Goal: Communication & Community: Answer question/provide support

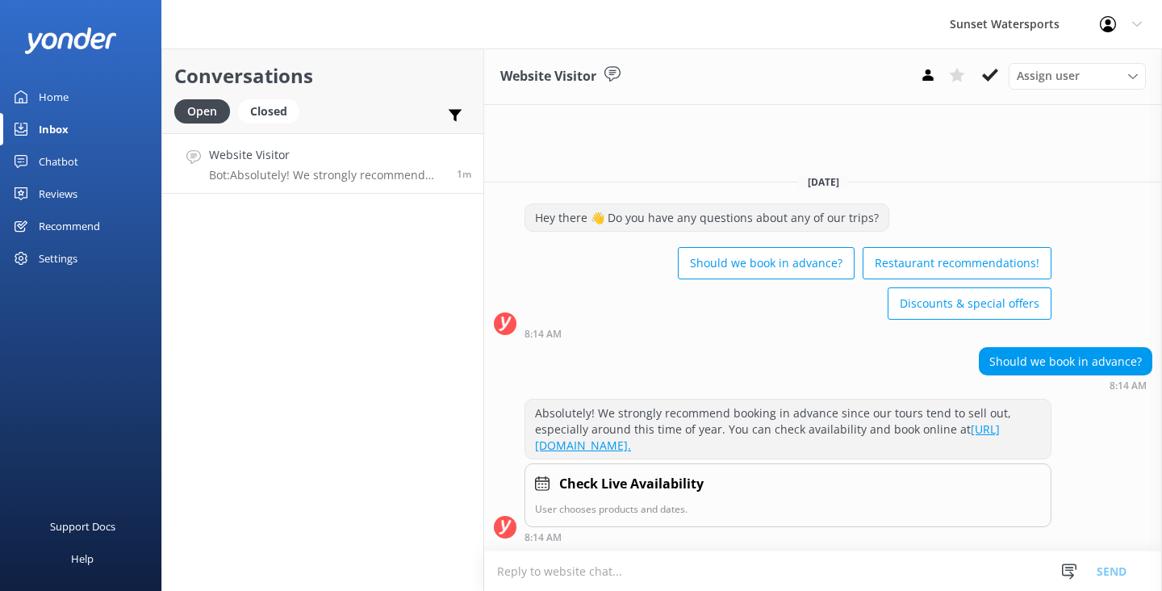
click at [529, 568] on textarea at bounding box center [823, 571] width 678 height 40
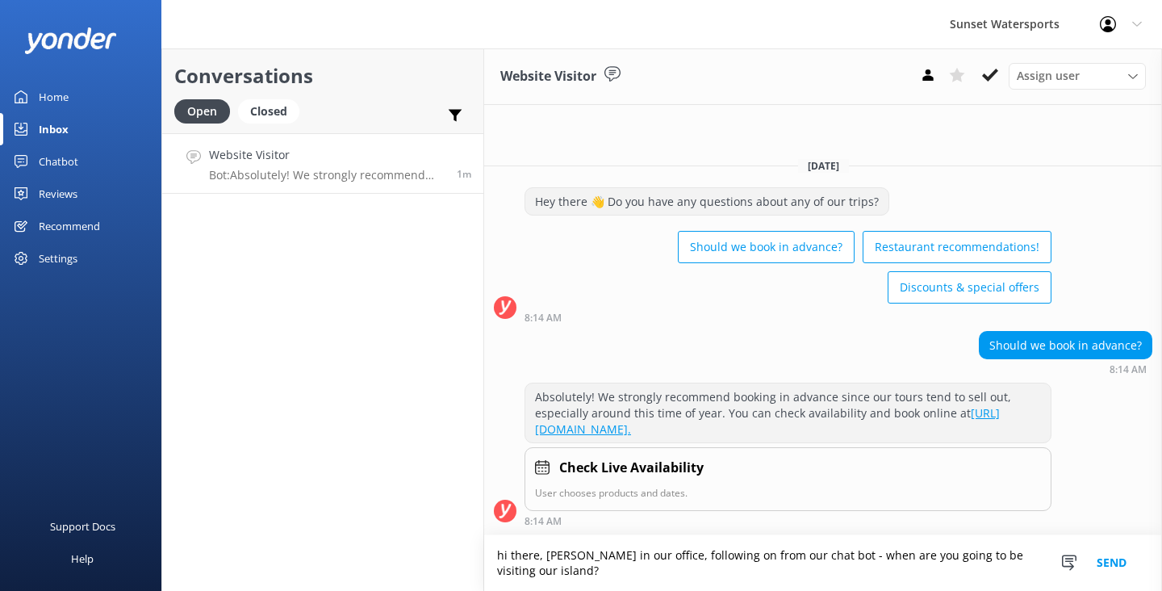
type textarea "hi there, [PERSON_NAME] in our office, following on from our chat bot - when ar…"
click at [1123, 552] on button "Send" at bounding box center [1111, 563] width 61 height 56
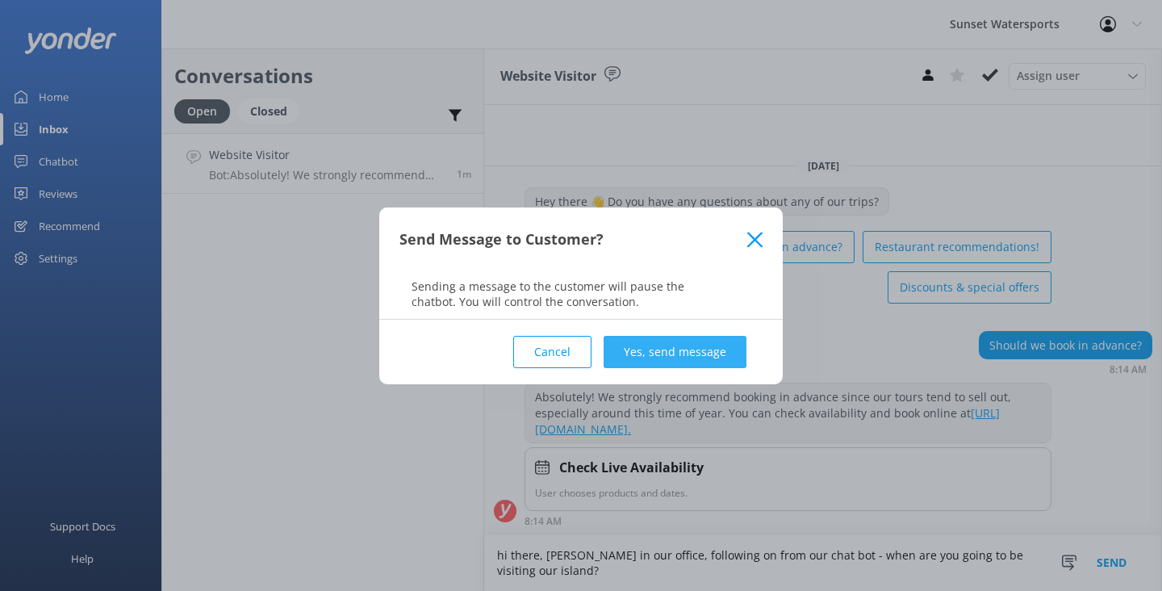
click at [708, 349] on button "Yes, send message" at bounding box center [675, 352] width 143 height 32
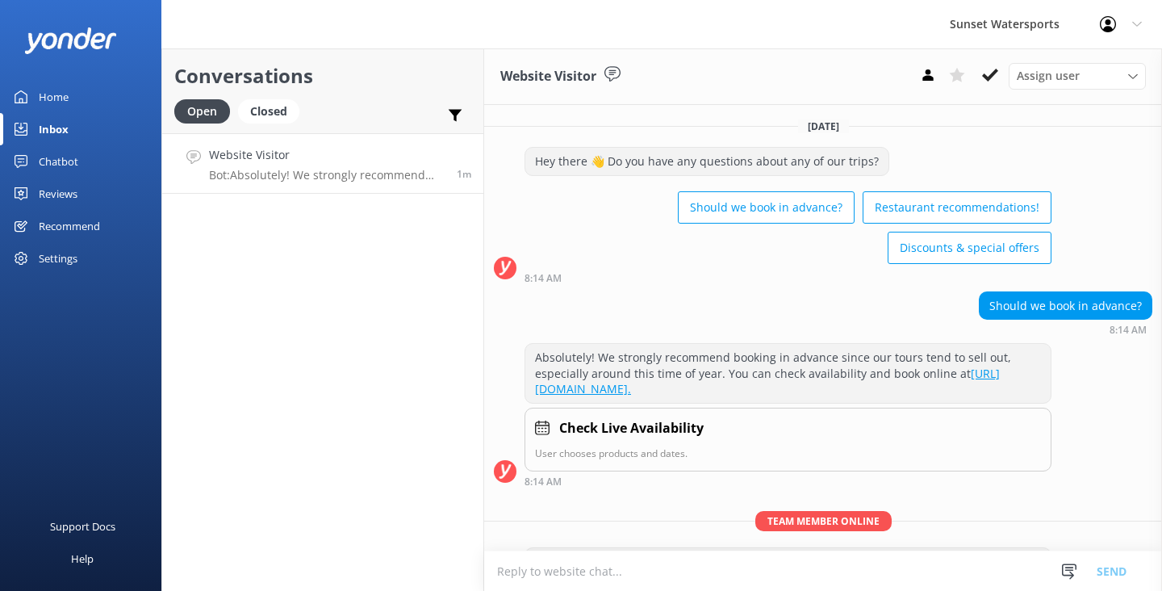
scroll to position [79, 0]
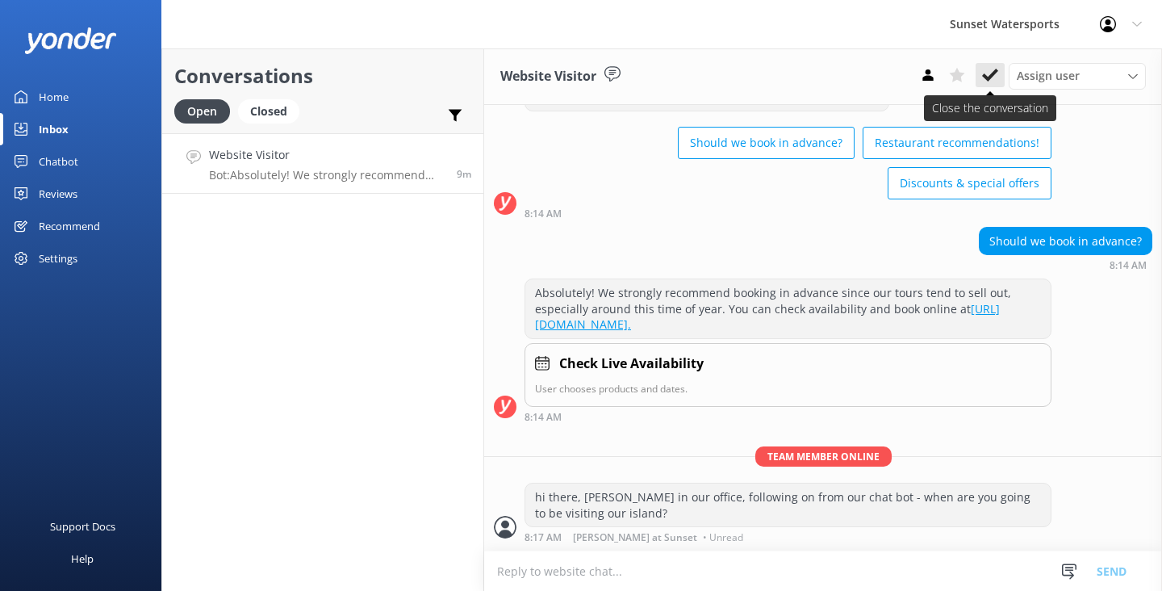
click at [990, 76] on use at bounding box center [990, 75] width 16 height 13
